Goal: Find specific page/section: Find specific page/section

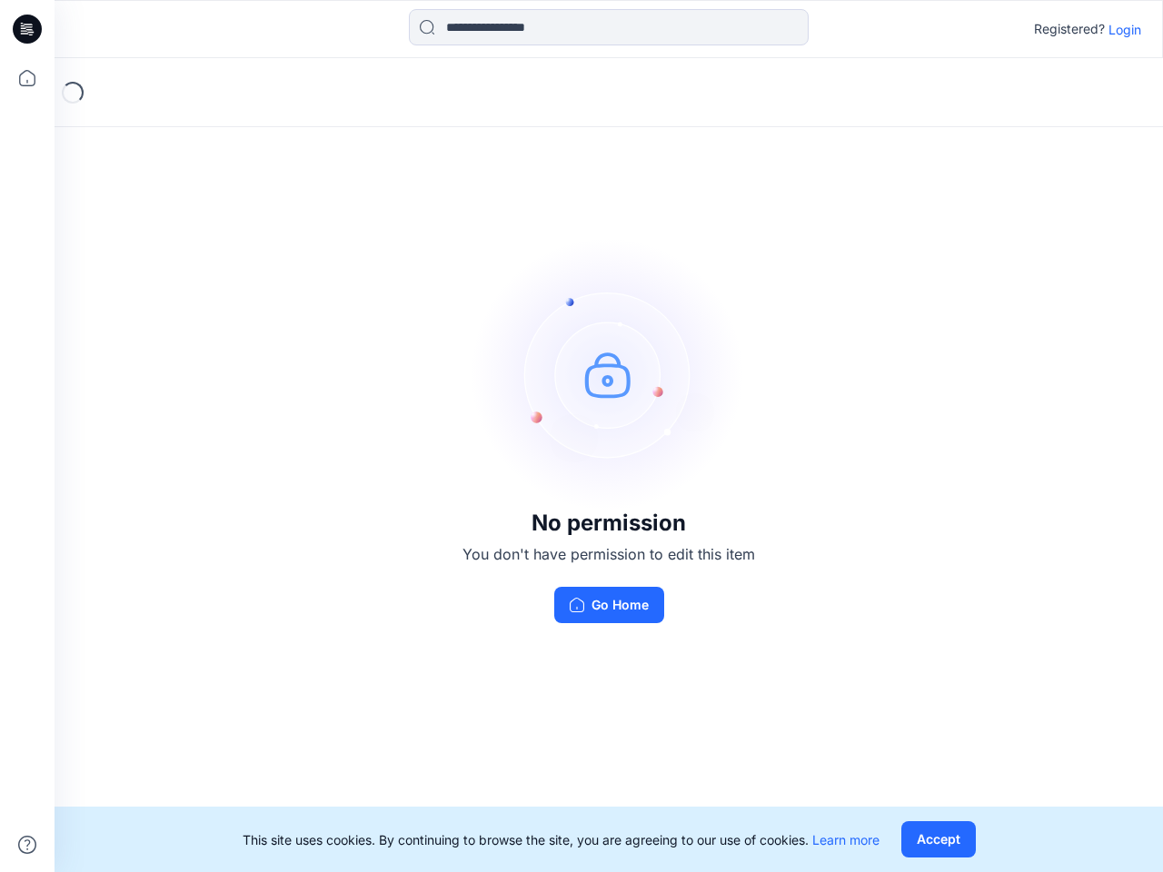
click at [581, 436] on img at bounding box center [608, 374] width 273 height 273
click at [28, 29] on icon at bounding box center [29, 29] width 7 height 1
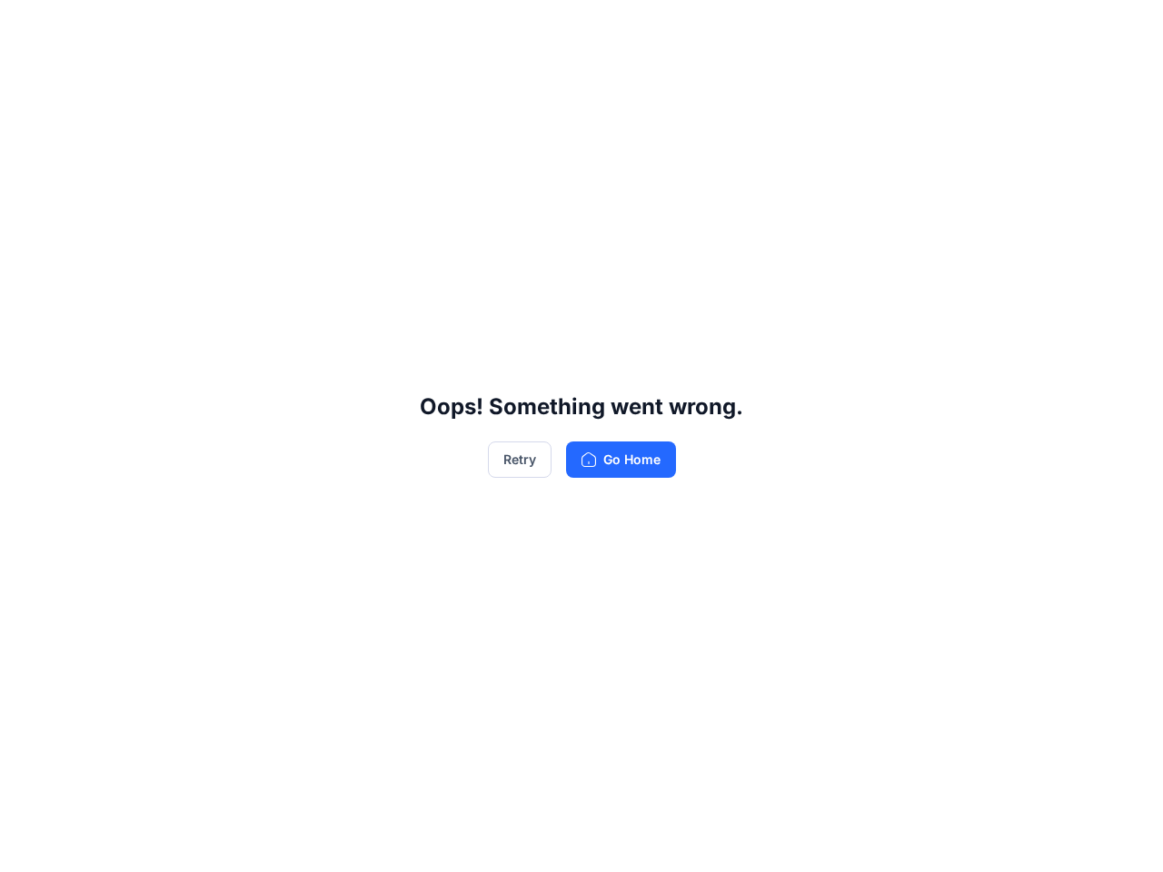
click at [27, 78] on div "Oops! Something went wrong. Retry Go Home" at bounding box center [581, 436] width 1163 height 872
click at [27, 845] on div "Oops! Something went wrong. Retry Go Home" at bounding box center [581, 436] width 1163 height 872
click at [609, 27] on div "Oops! Something went wrong. Retry Go Home" at bounding box center [581, 436] width 1163 height 872
click at [1125, 29] on div "Oops! Something went wrong. Retry Go Home" at bounding box center [581, 436] width 1163 height 872
click at [937, 839] on div "Oops! Something went wrong. Retry Go Home" at bounding box center [581, 436] width 1163 height 872
